Goal: Information Seeking & Learning: Learn about a topic

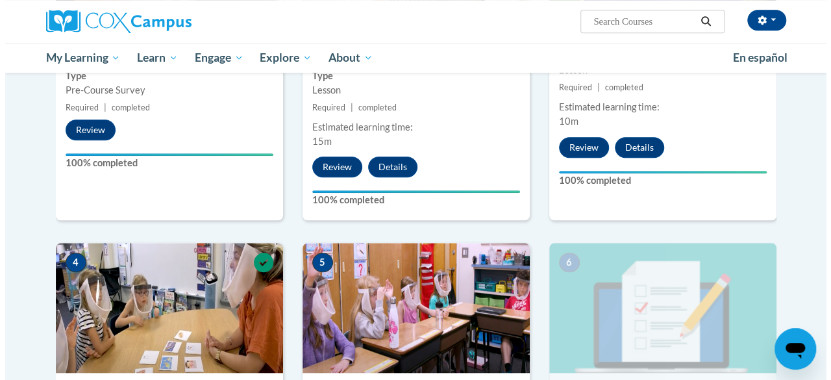
scroll to position [714, 0]
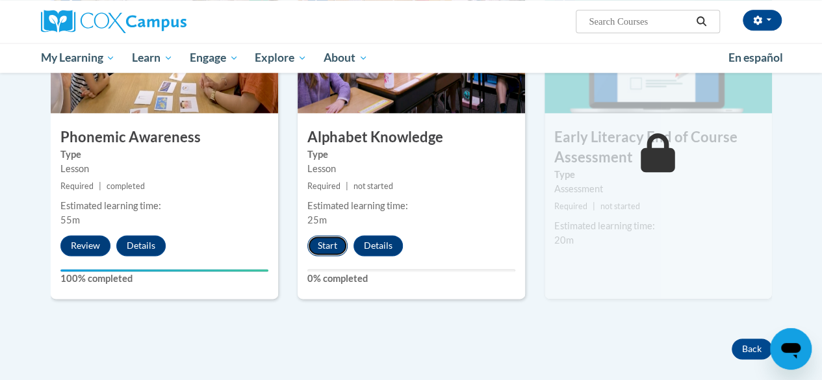
click at [331, 247] on button "Start" at bounding box center [327, 245] width 40 height 21
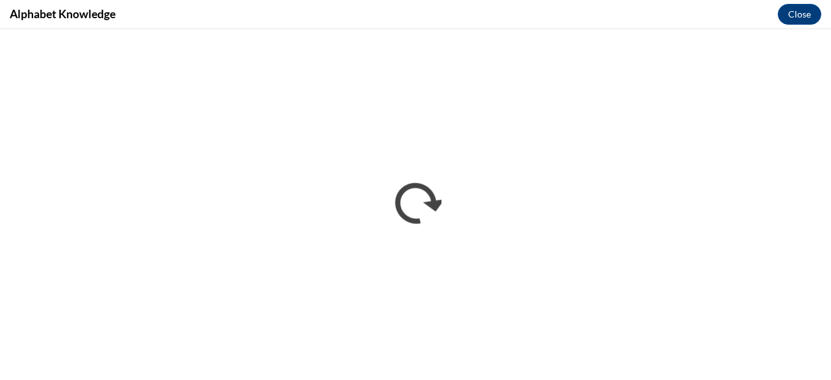
scroll to position [0, 0]
